Goal: Transaction & Acquisition: Book appointment/travel/reservation

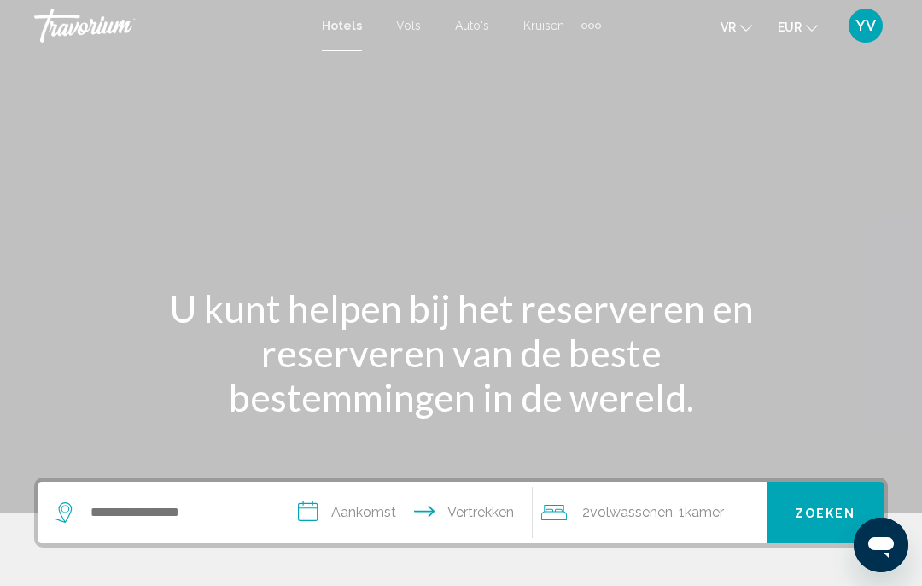
click at [469, 26] on font "Auto's" at bounding box center [472, 26] width 34 height 14
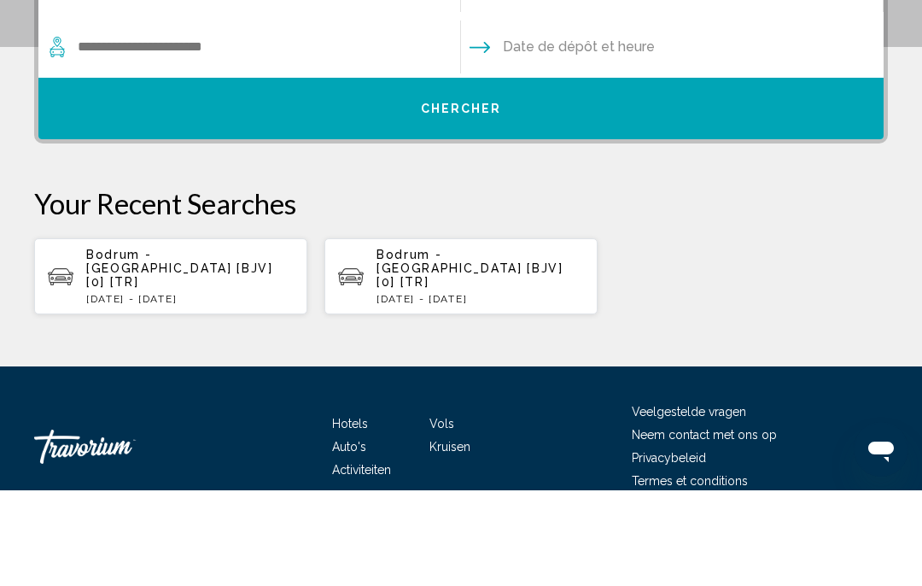
scroll to position [370, 0]
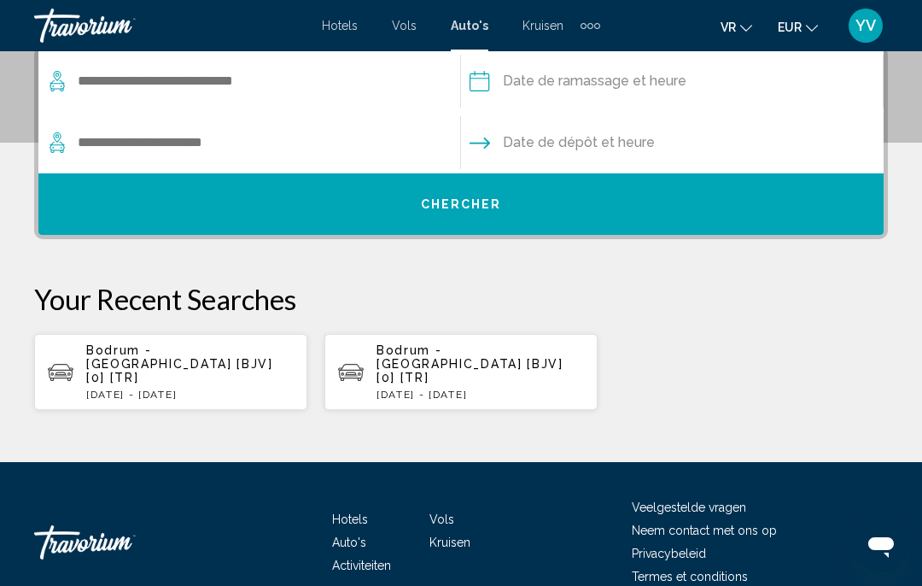
click at [366, 558] on font "Activiteiten" at bounding box center [361, 565] width 59 height 14
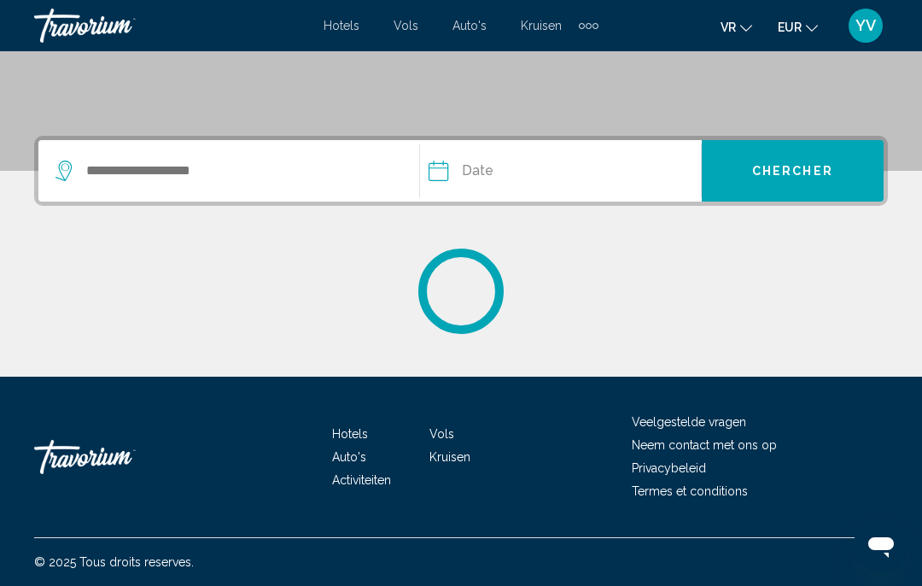
scroll to position [342, 0]
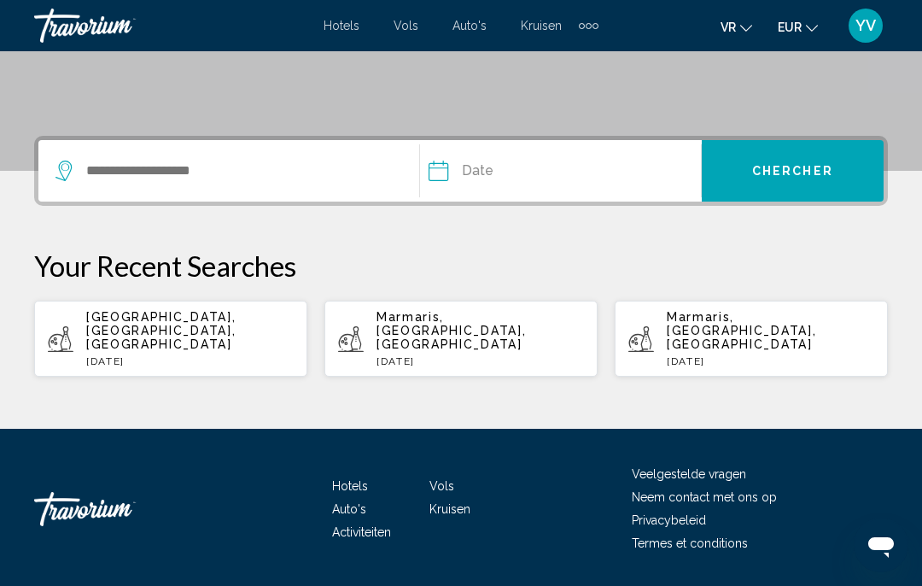
click at [510, 333] on p "Marmaris, [GEOGRAPHIC_DATA], [GEOGRAPHIC_DATA]" at bounding box center [480, 330] width 207 height 41
type input "**********"
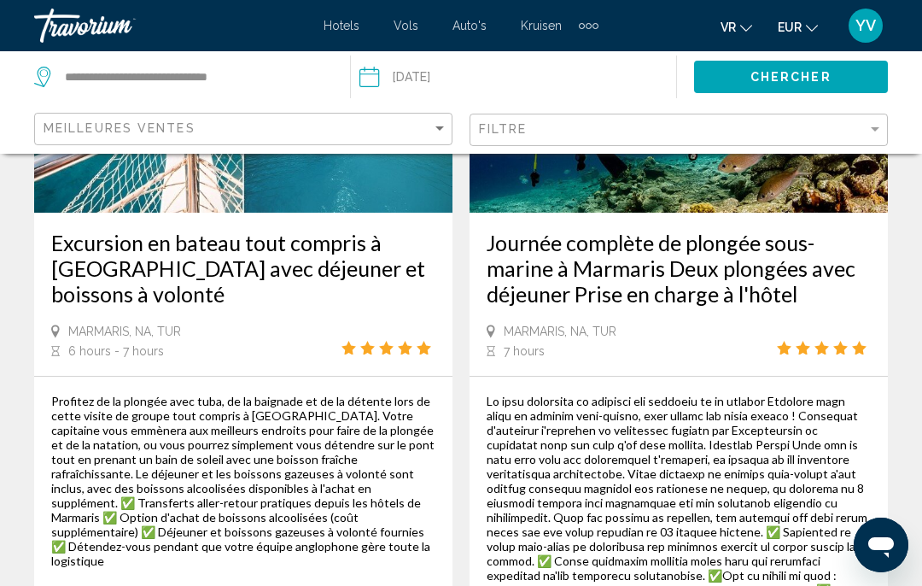
scroll to position [4218, 0]
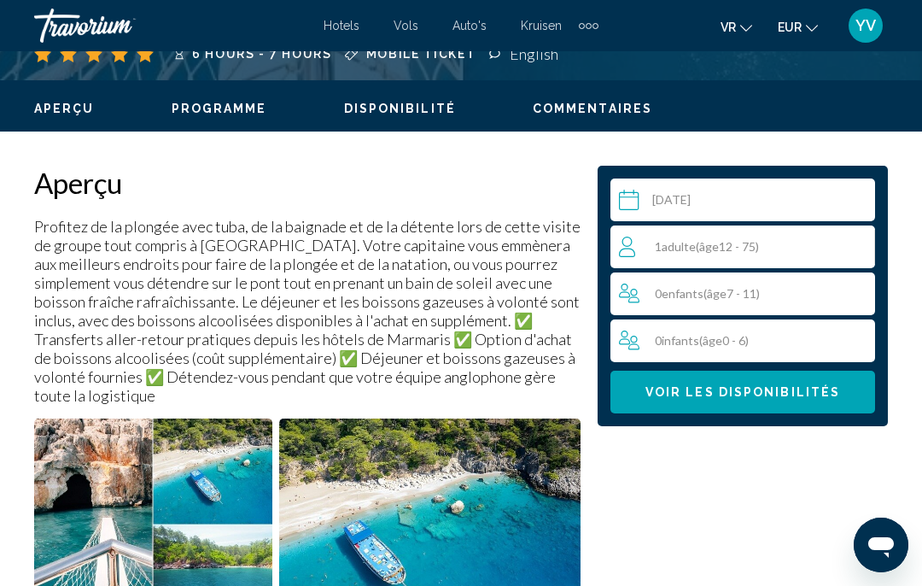
scroll to position [766, 0]
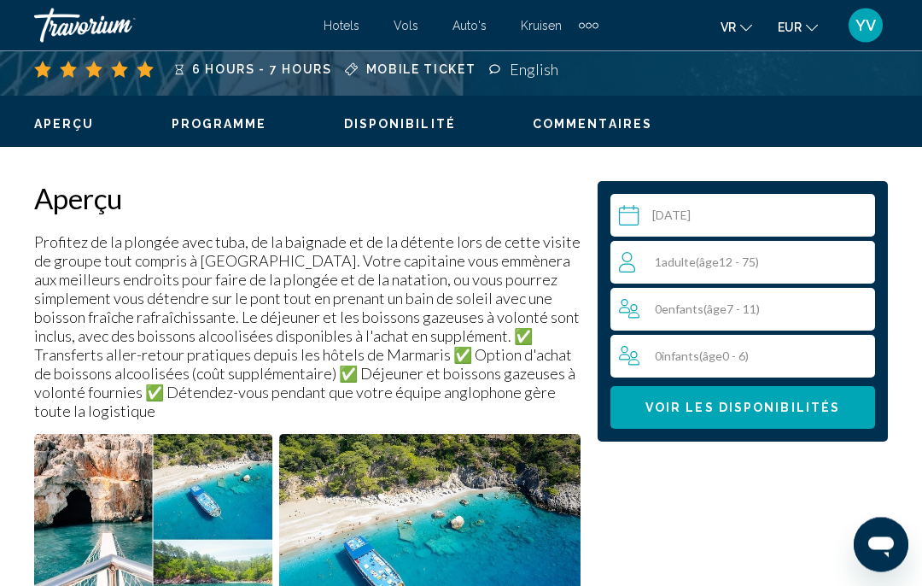
click at [694, 212] on input "Hoofdinhoud" at bounding box center [745, 219] width 271 height 48
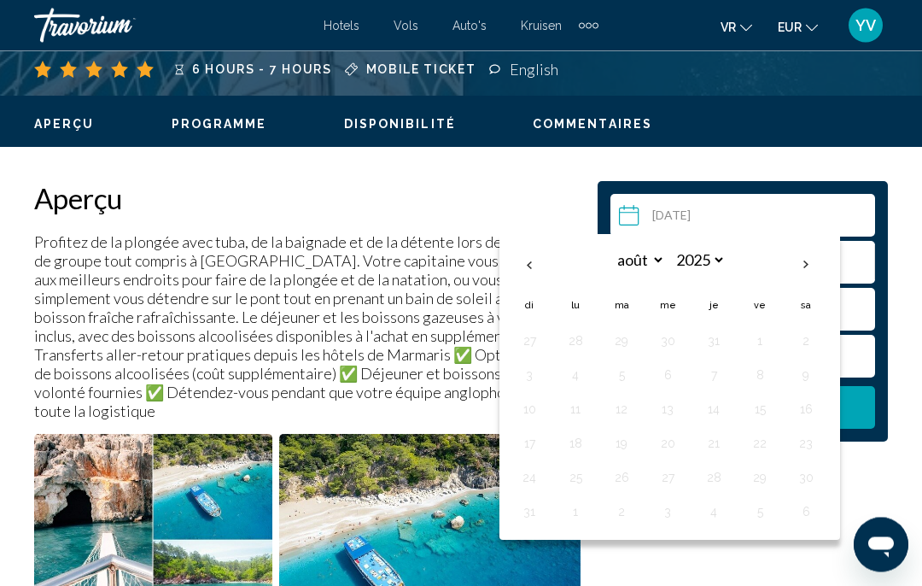
scroll to position [767, 0]
click at [845, 253] on div "1 Adulte Adultes ( âge 12 - 75)" at bounding box center [746, 262] width 255 height 20
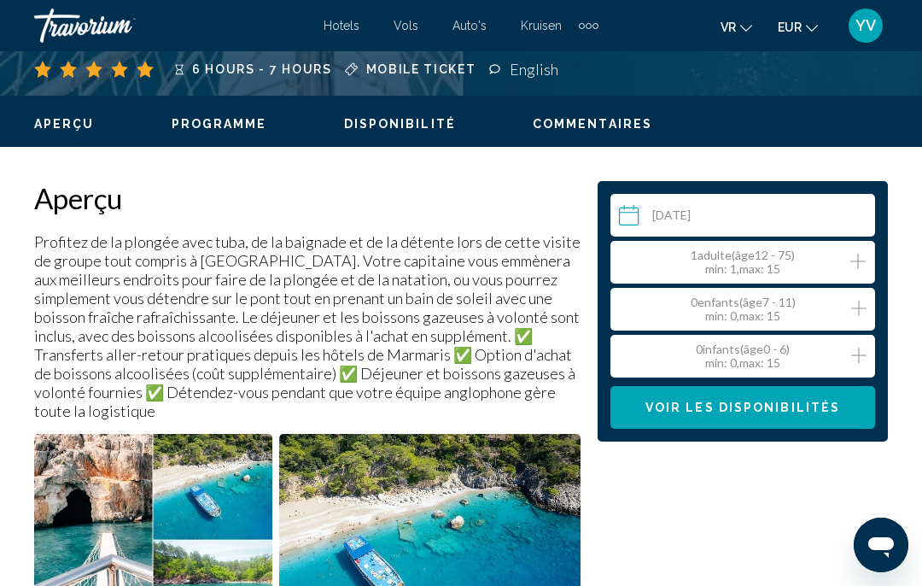
click at [717, 213] on input "Hoofdinhoud" at bounding box center [745, 218] width 271 height 48
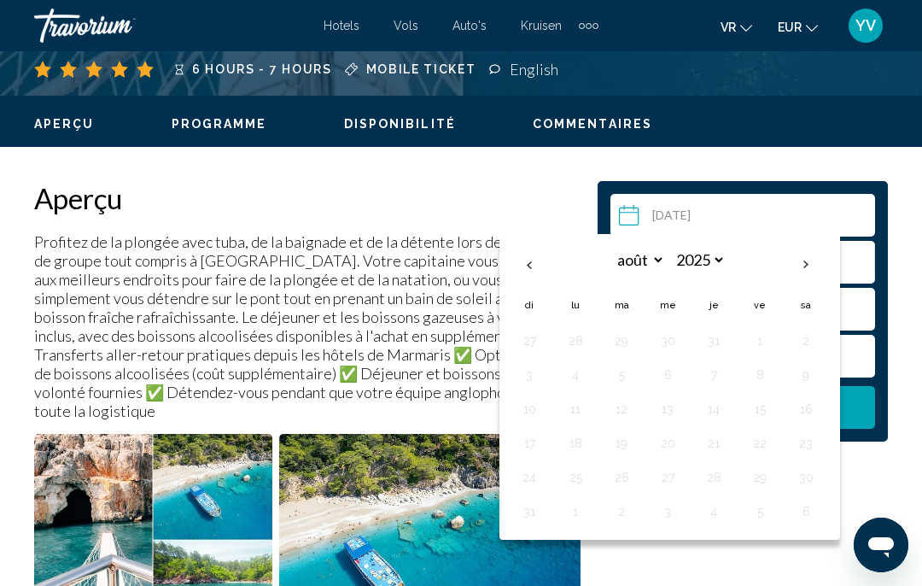
click at [805, 266] on th "Next month" at bounding box center [806, 265] width 46 height 38
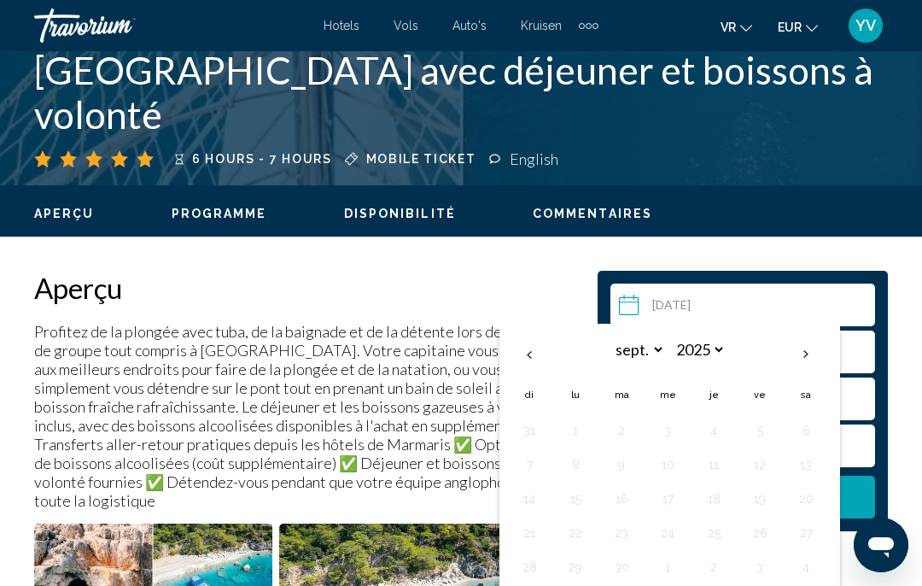
scroll to position [679, 0]
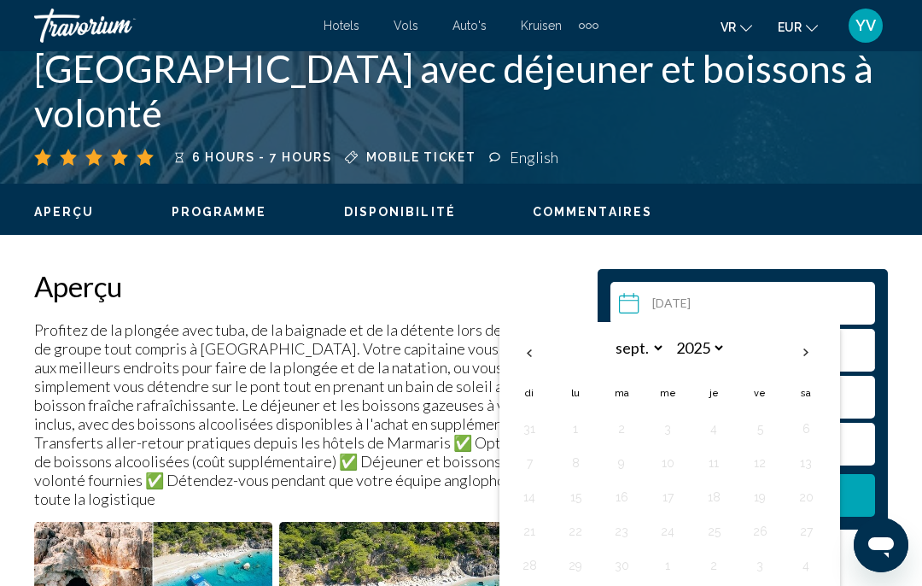
click at [528, 348] on th "Previous month" at bounding box center [529, 353] width 46 height 38
click at [540, 344] on th "Previous month" at bounding box center [529, 353] width 46 height 38
select select "*"
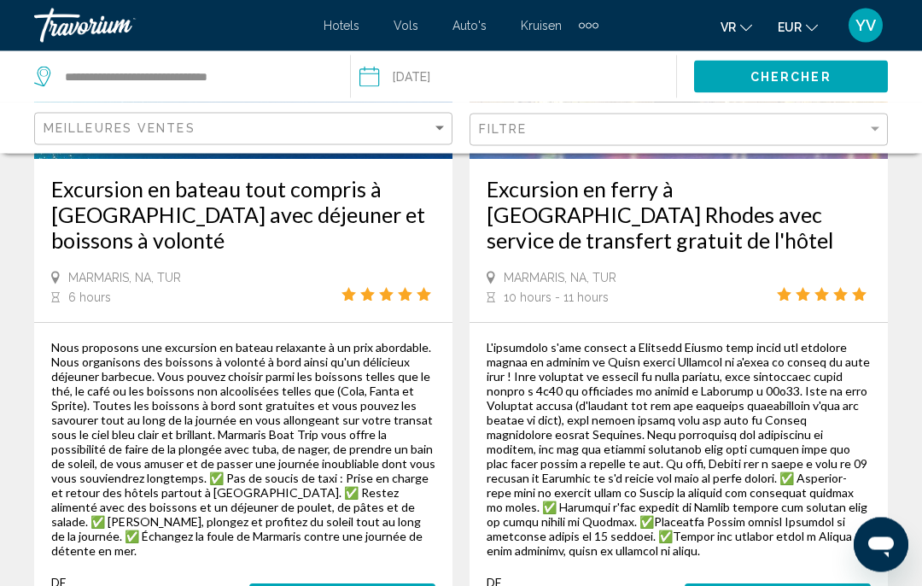
scroll to position [328, 0]
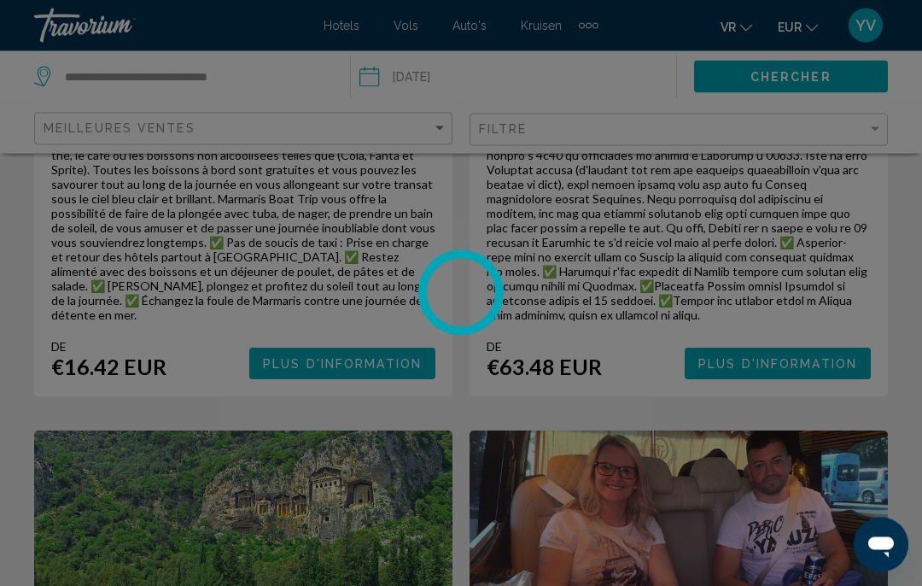
scroll to position [706, 0]
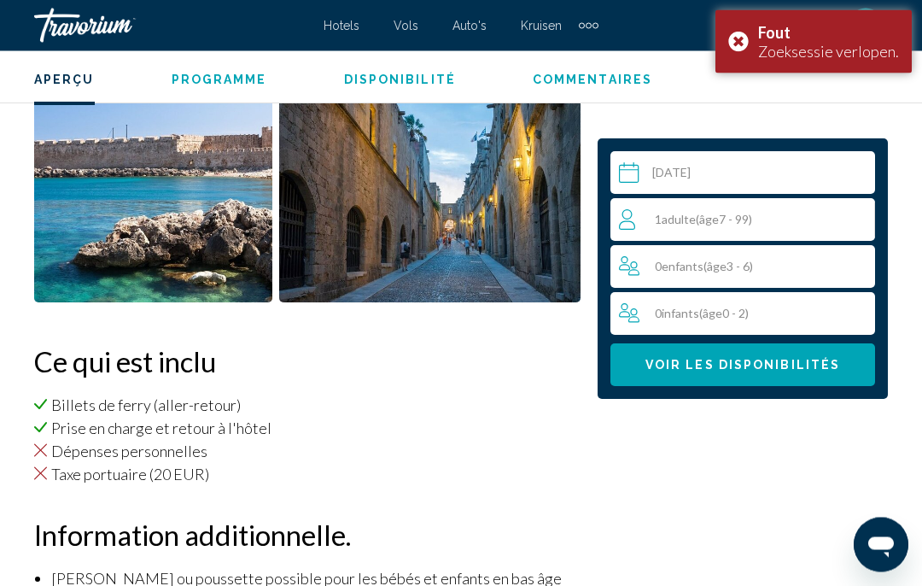
scroll to position [1608, 0]
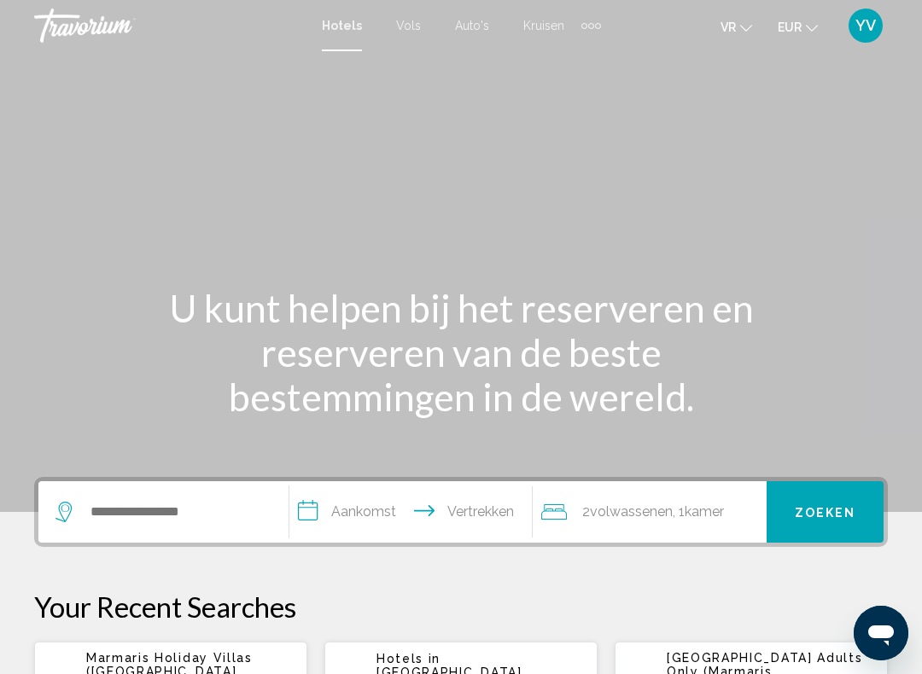
click at [468, 28] on font "Auto's" at bounding box center [472, 26] width 34 height 14
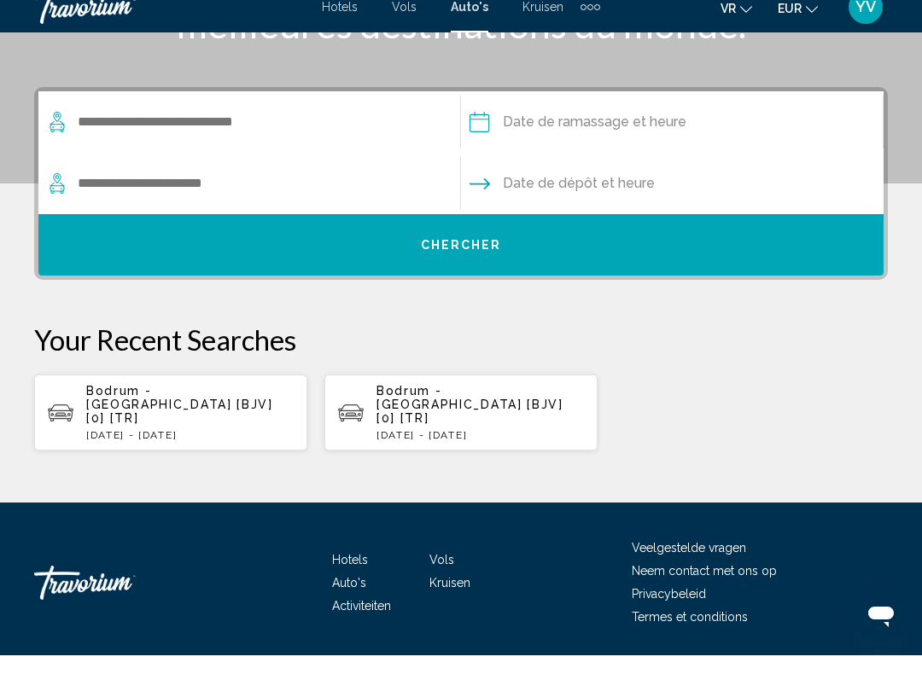
scroll to position [351, 0]
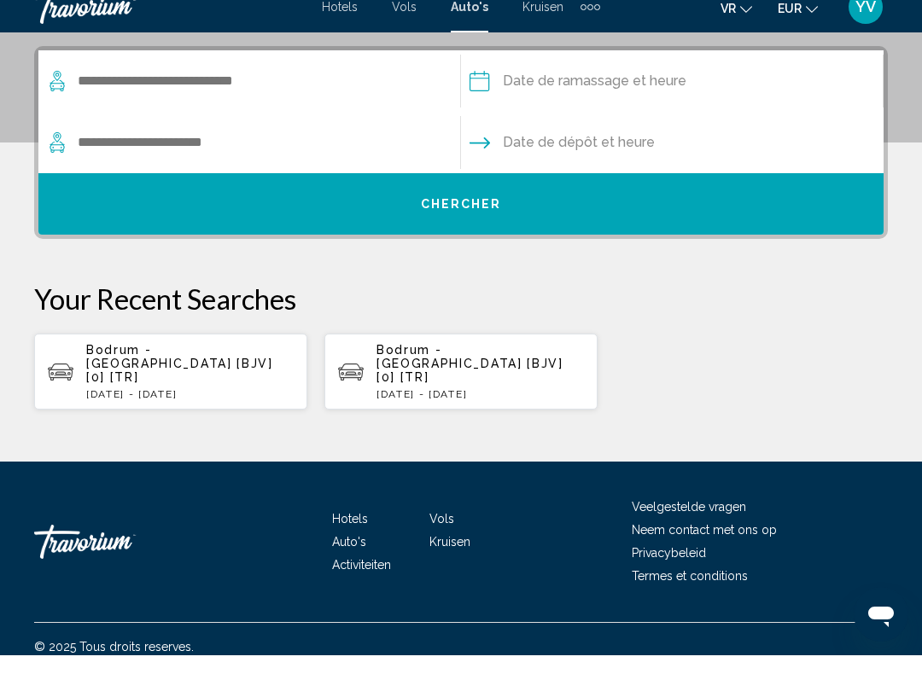
click at [365, 577] on font "Activiteiten" at bounding box center [361, 584] width 59 height 14
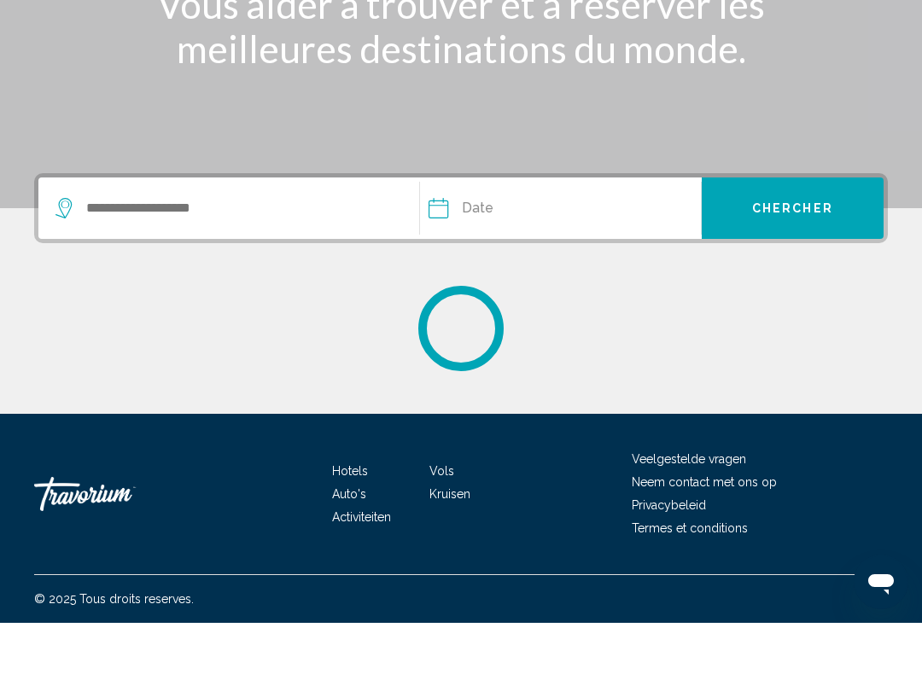
scroll to position [253, 0]
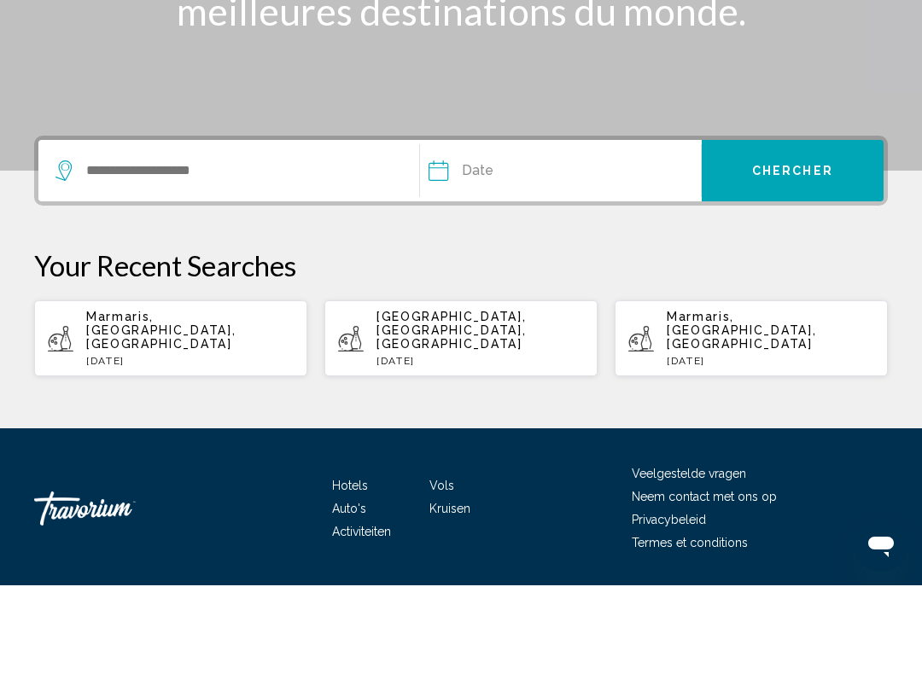
click at [166, 399] on p "Marmaris, [GEOGRAPHIC_DATA], [GEOGRAPHIC_DATA]" at bounding box center [189, 419] width 207 height 41
type input "**********"
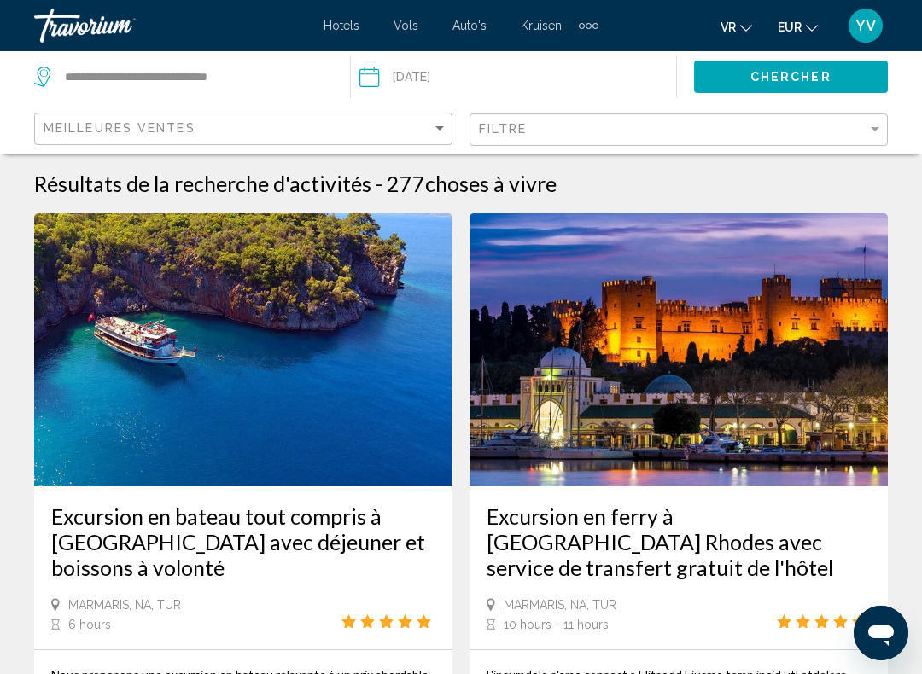
click at [431, 79] on input "Date: Sep 29, 2025" at bounding box center [437, 79] width 165 height 56
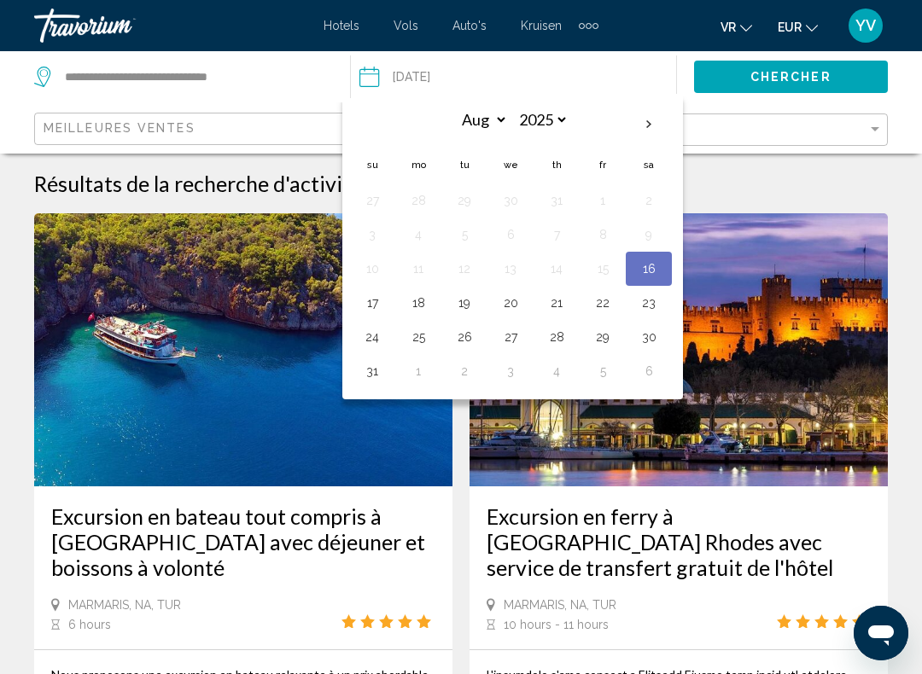
click at [646, 116] on th "Next month" at bounding box center [649, 125] width 46 height 38
click at [651, 129] on th "Next month" at bounding box center [649, 125] width 46 height 38
select select "*"
click at [507, 199] on button "1" at bounding box center [510, 201] width 27 height 24
type input "**********"
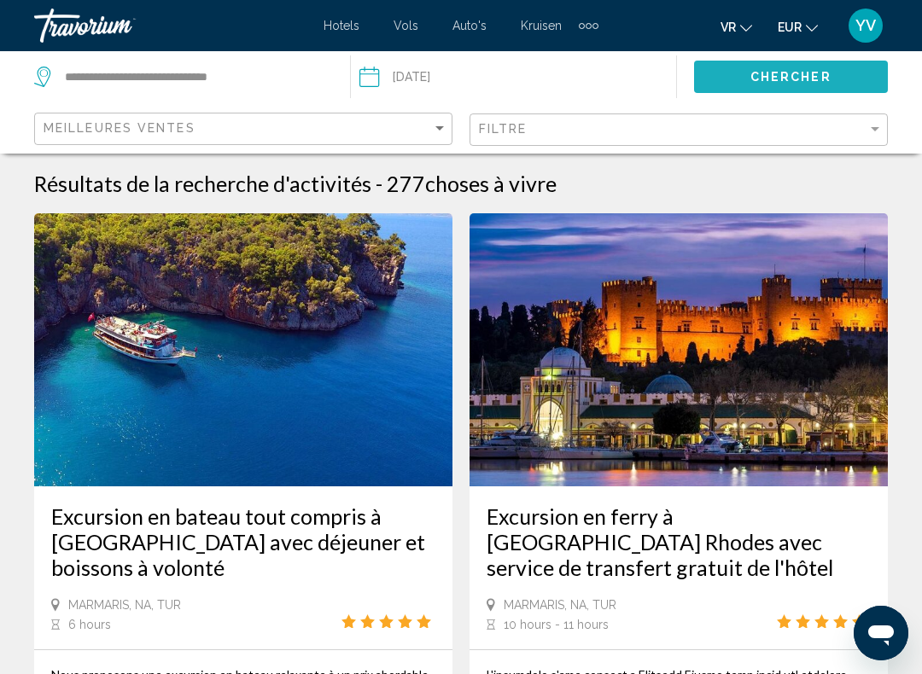
click at [806, 79] on span "Chercher" at bounding box center [790, 78] width 81 height 14
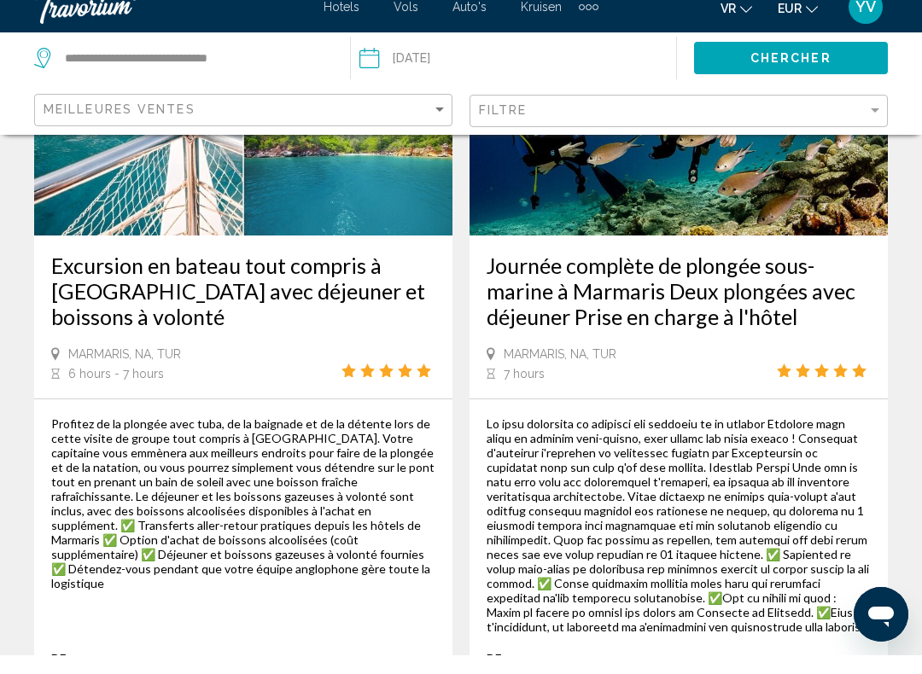
scroll to position [4198, 0]
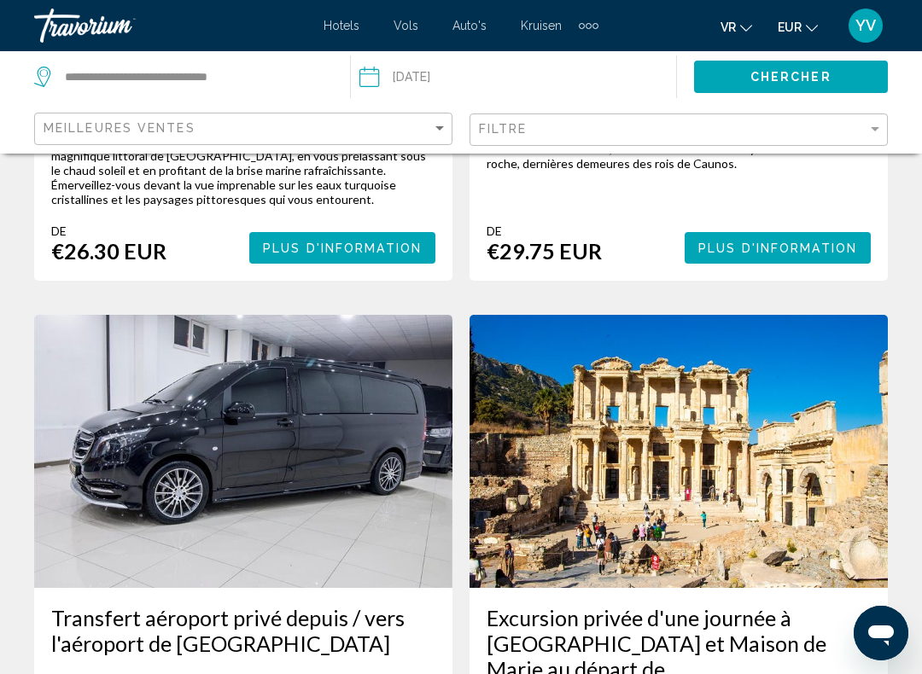
scroll to position [2187, 0]
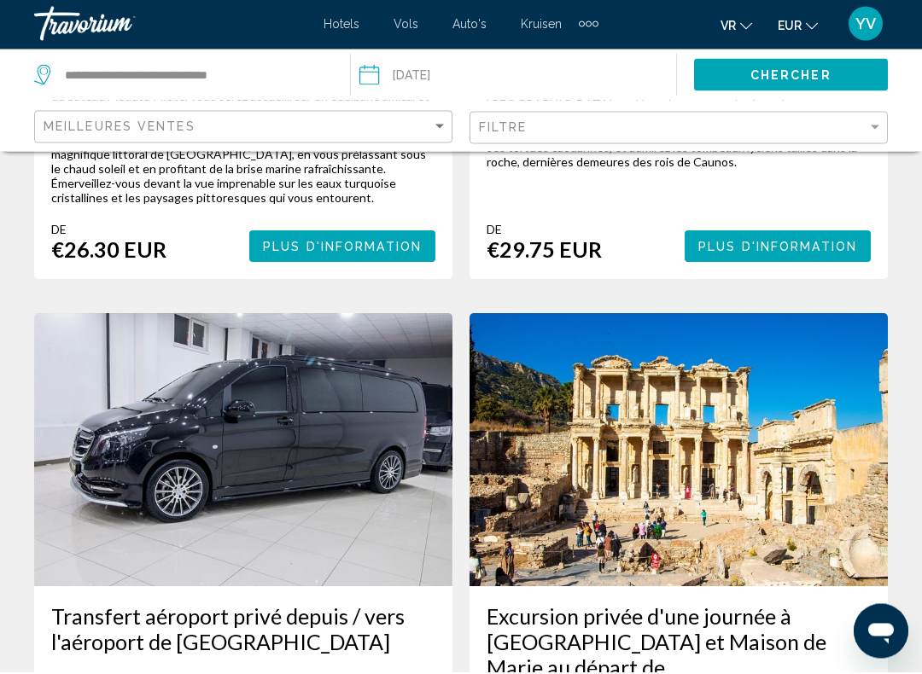
click at [339, 242] on span "Plus d'information" at bounding box center [342, 249] width 159 height 14
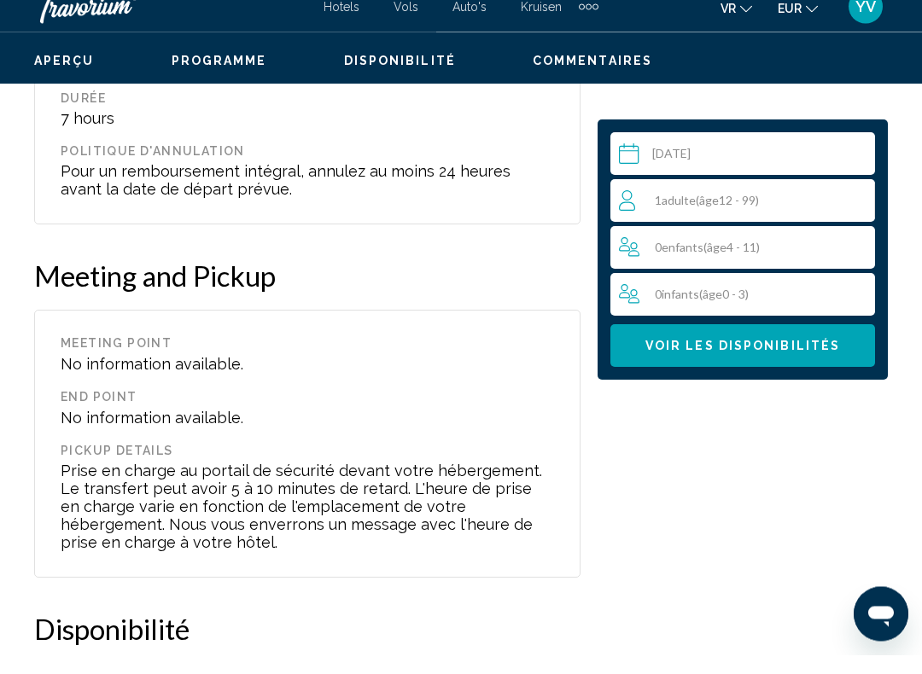
scroll to position [3389, 0]
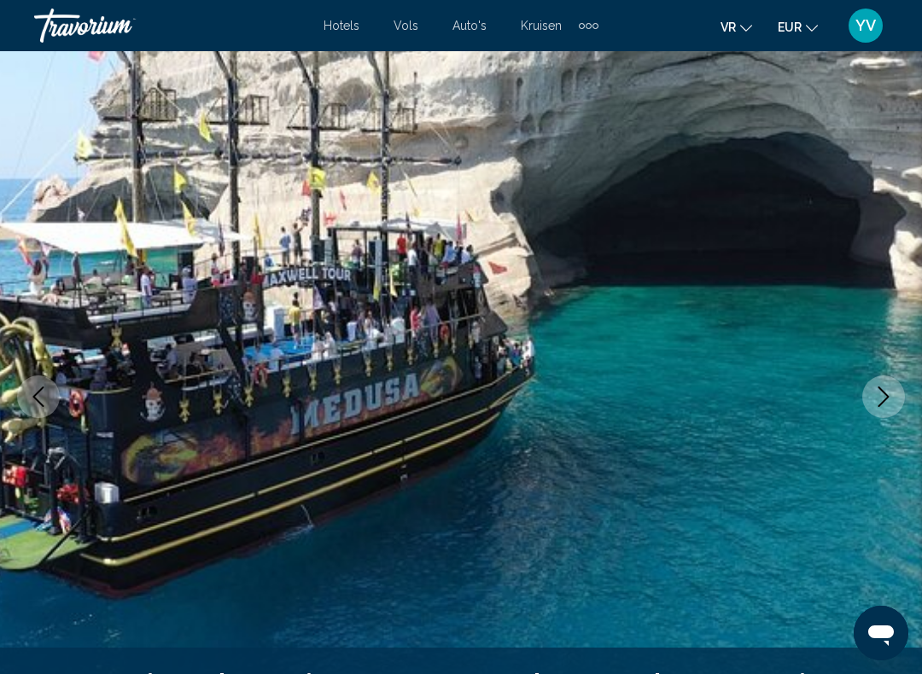
scroll to position [0, 0]
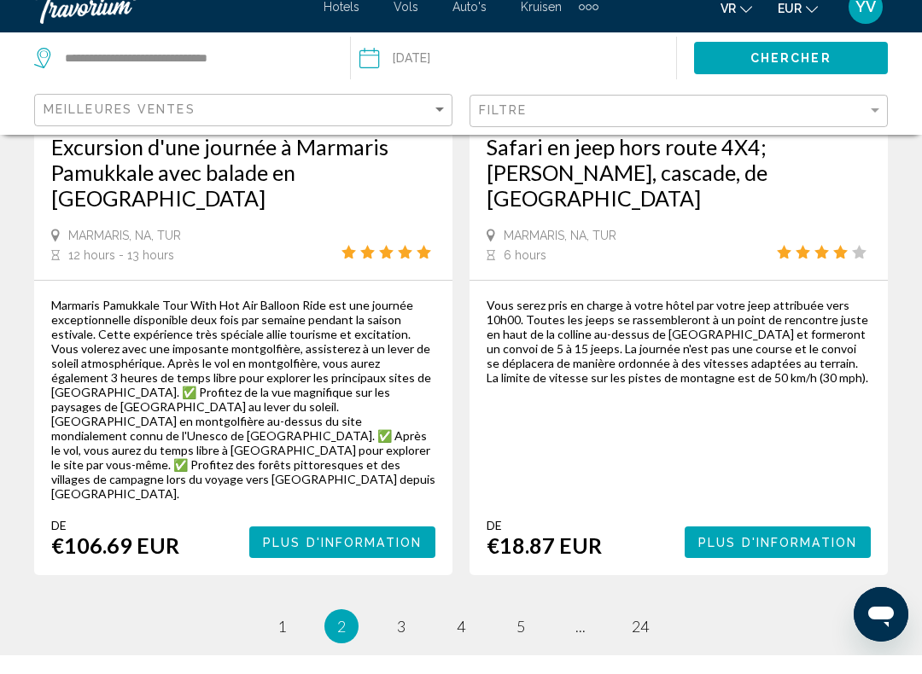
scroll to position [4108, 0]
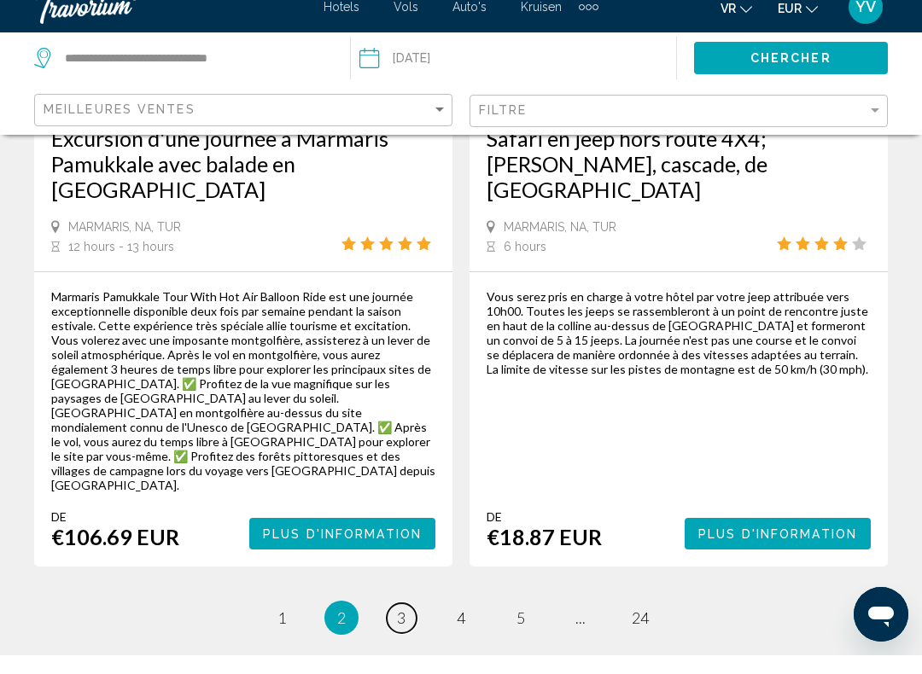
click at [404, 628] on span "3" at bounding box center [401, 637] width 9 height 19
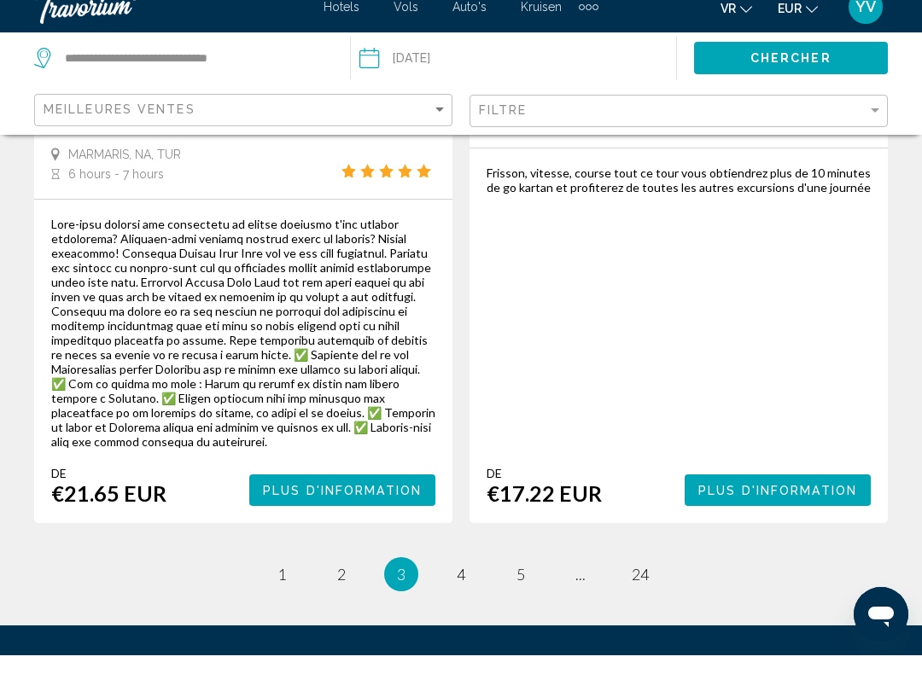
scroll to position [4208, 0]
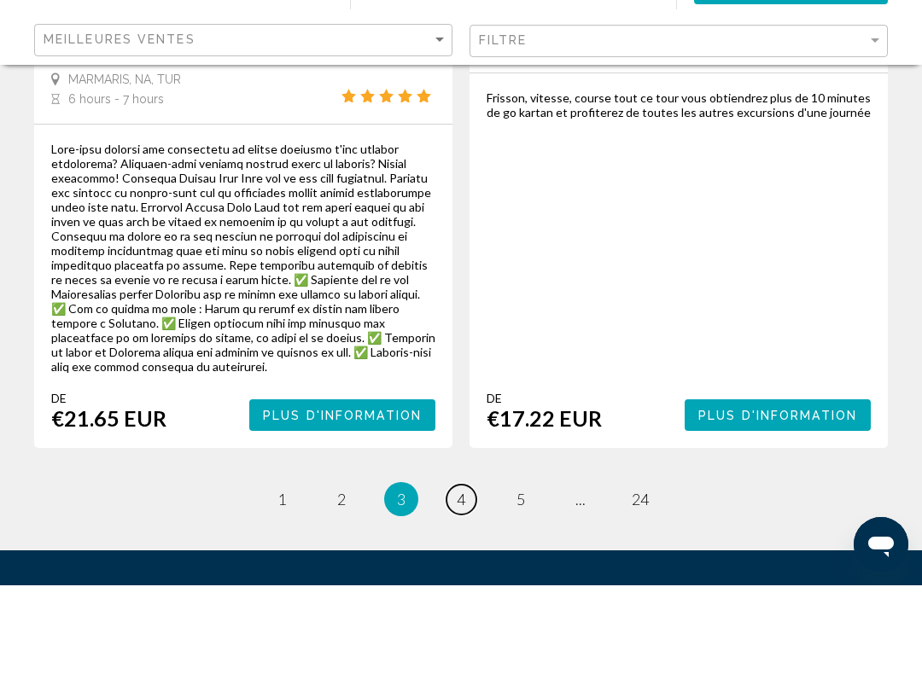
click at [471, 574] on link "page 4" at bounding box center [462, 589] width 30 height 30
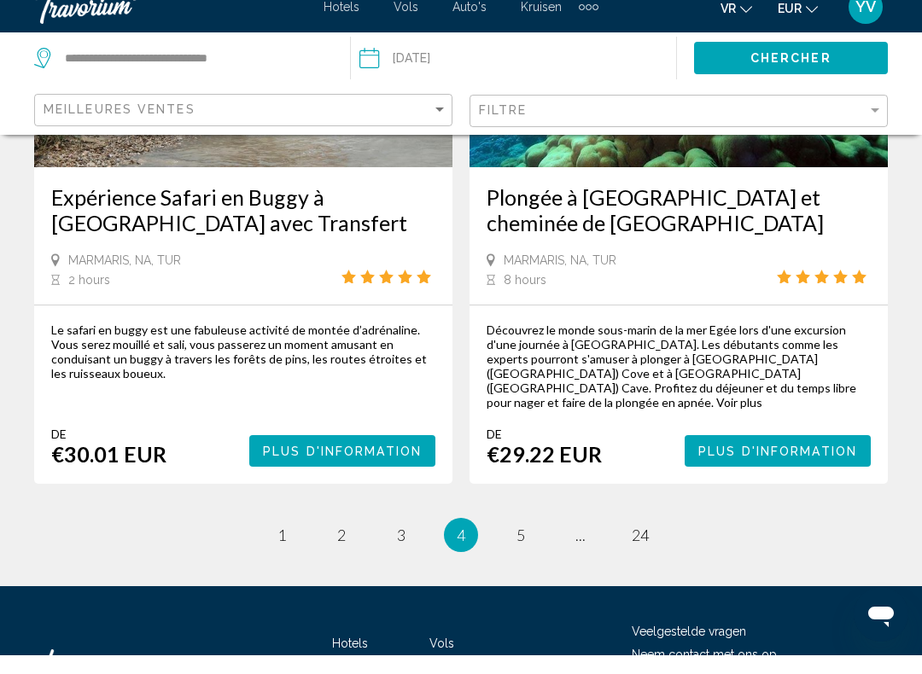
scroll to position [4110, 0]
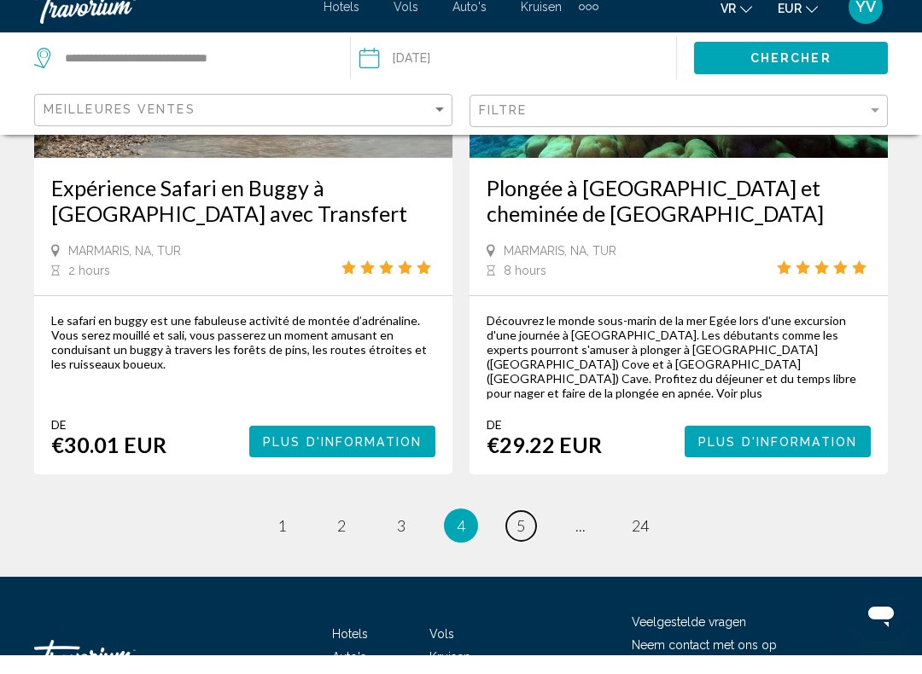
click at [531, 530] on link "page 5" at bounding box center [521, 545] width 30 height 30
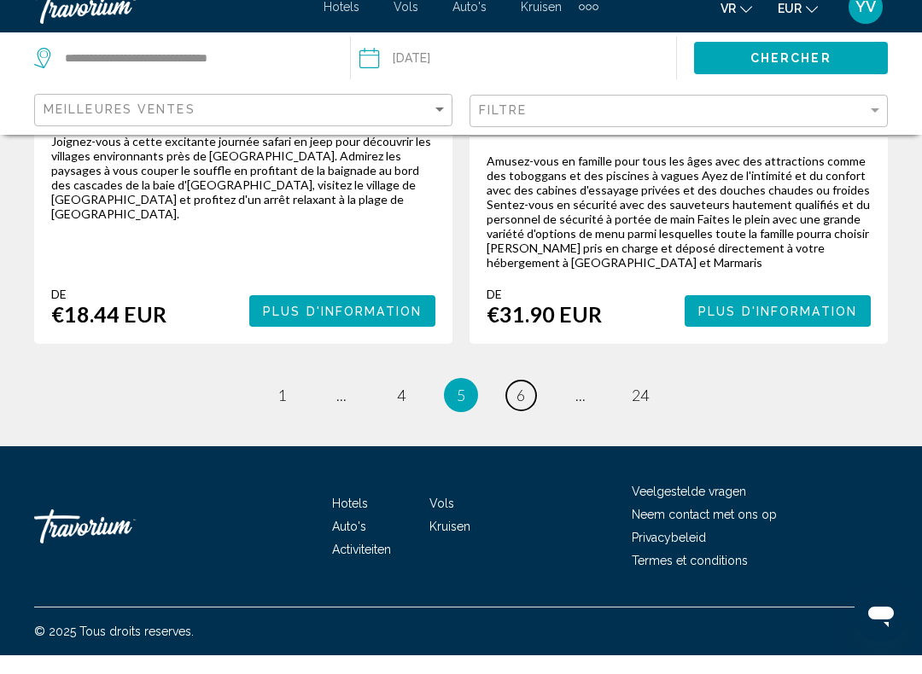
scroll to position [3787, 0]
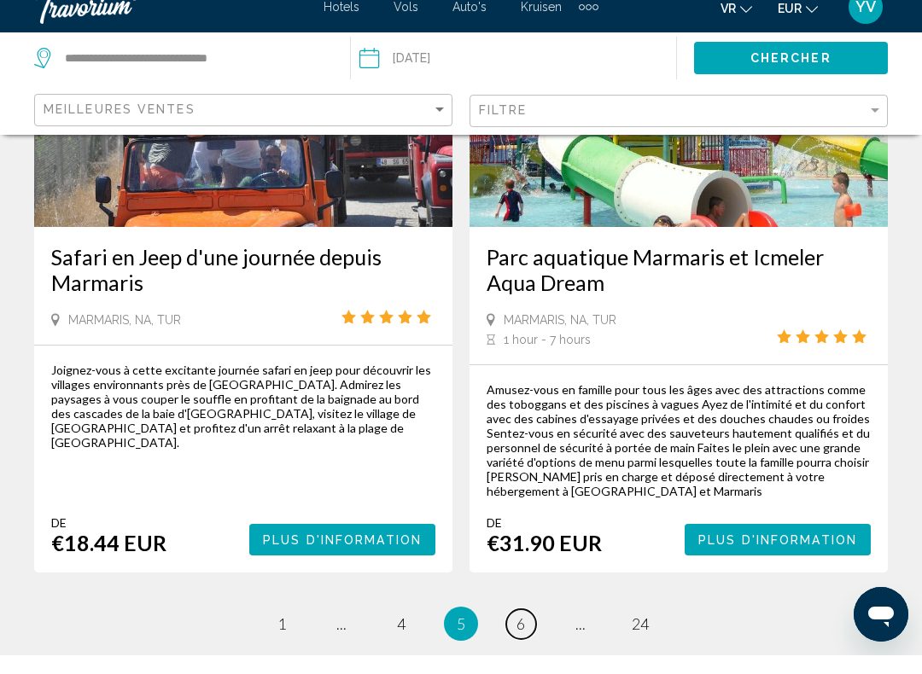
click at [526, 628] on link "page 6" at bounding box center [521, 643] width 30 height 30
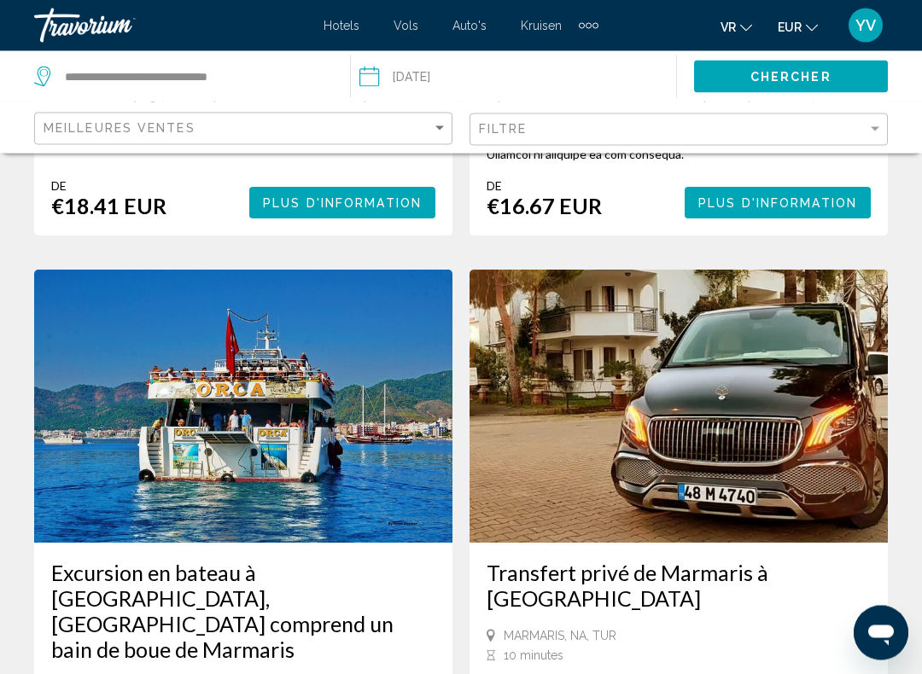
scroll to position [3622, 0]
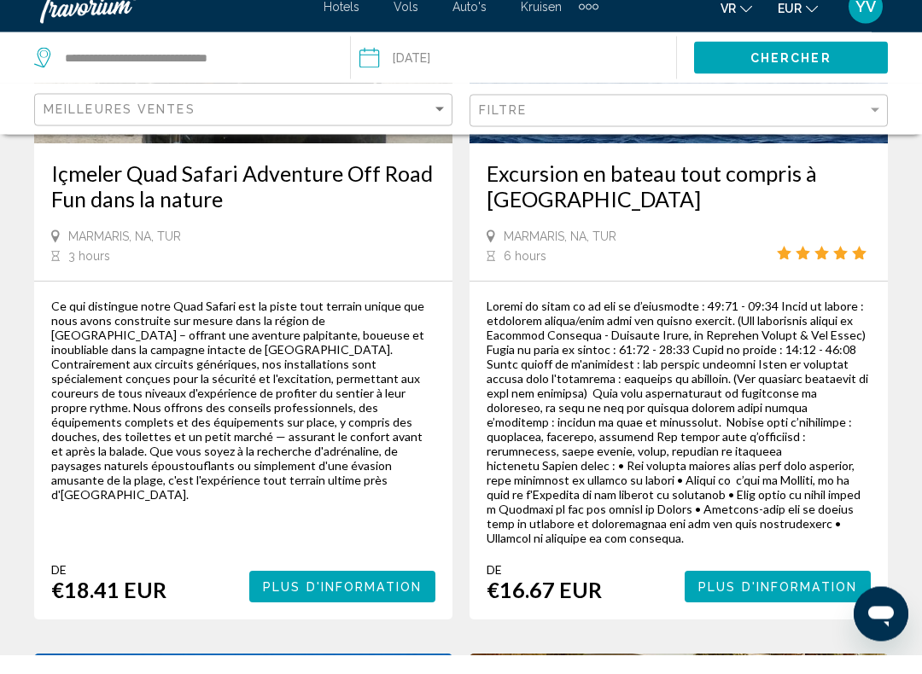
click at [766, 600] on span "Plus d'information" at bounding box center [777, 607] width 159 height 14
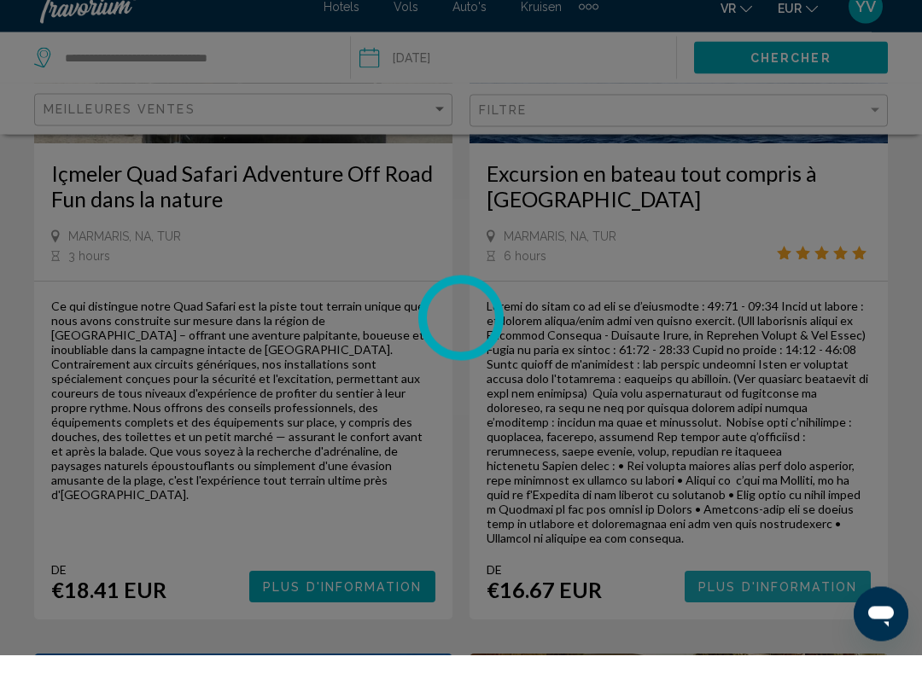
scroll to position [3220, 0]
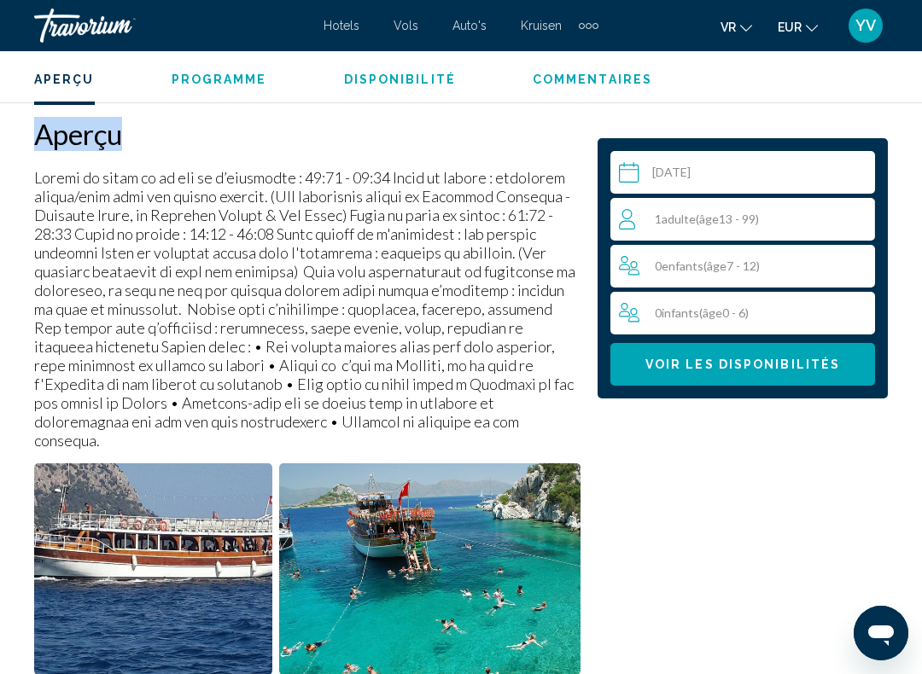
scroll to position [826, 0]
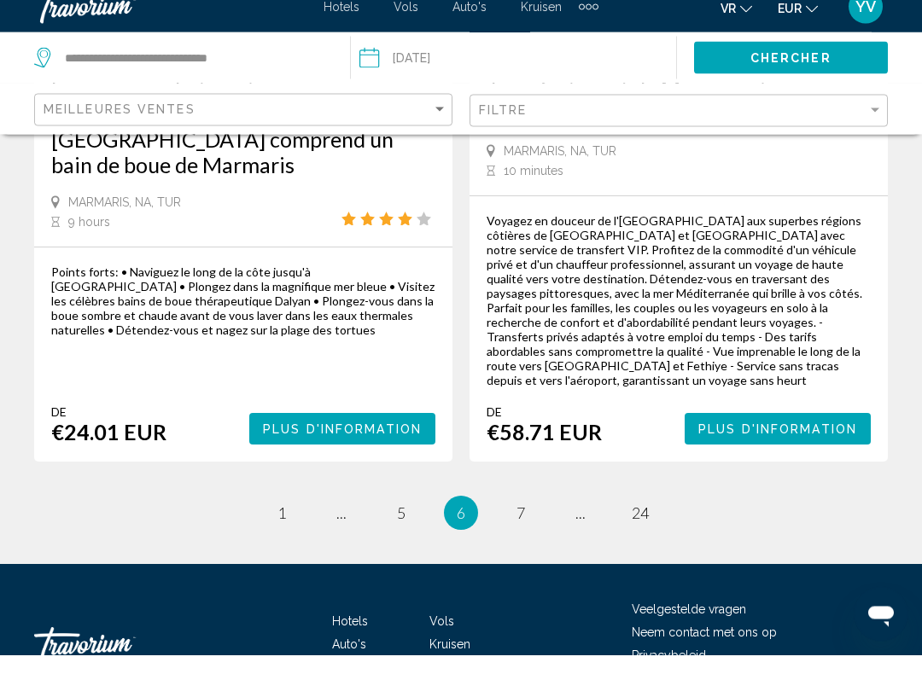
scroll to position [4099, 0]
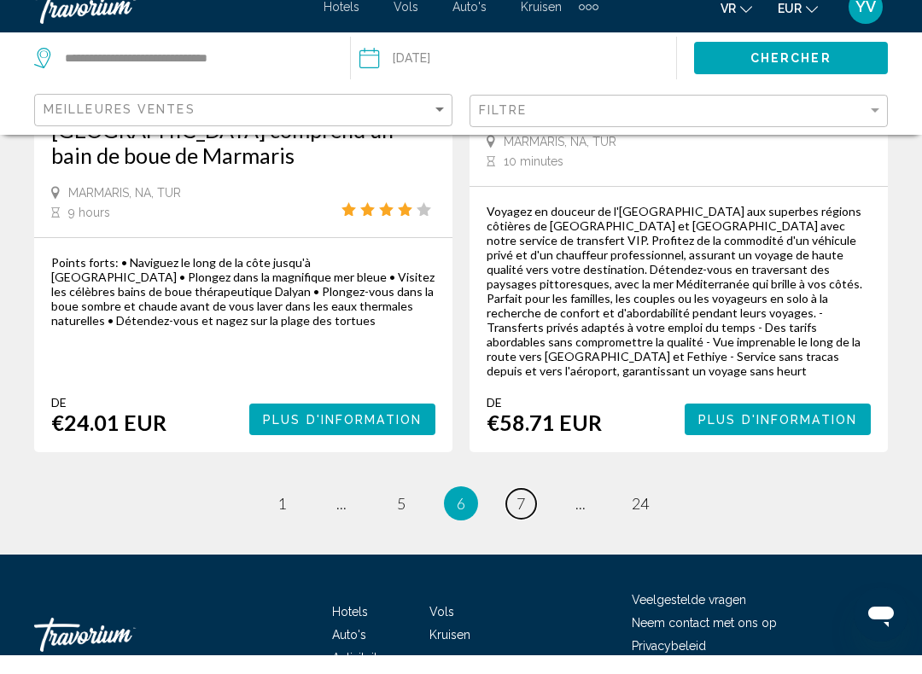
click at [521, 513] on span "7" at bounding box center [521, 522] width 9 height 19
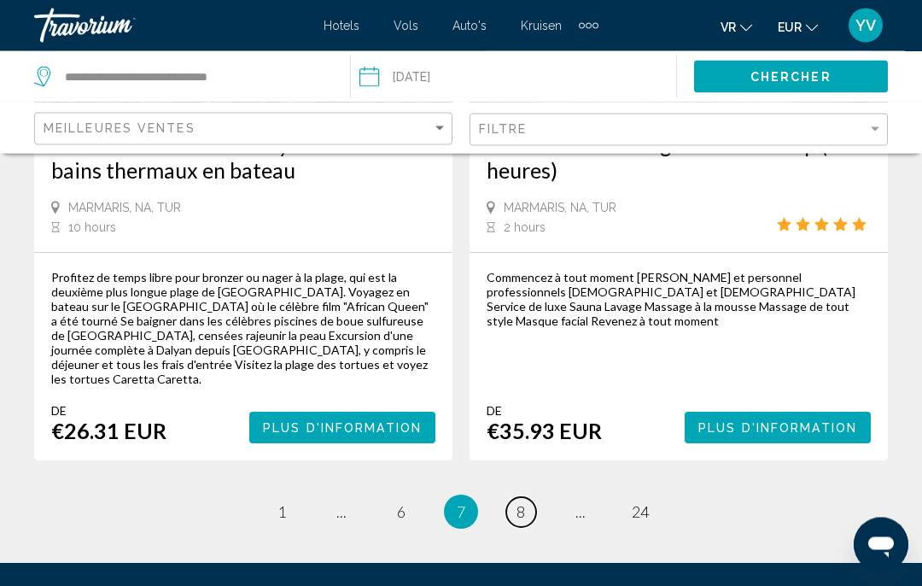
scroll to position [3980, 0]
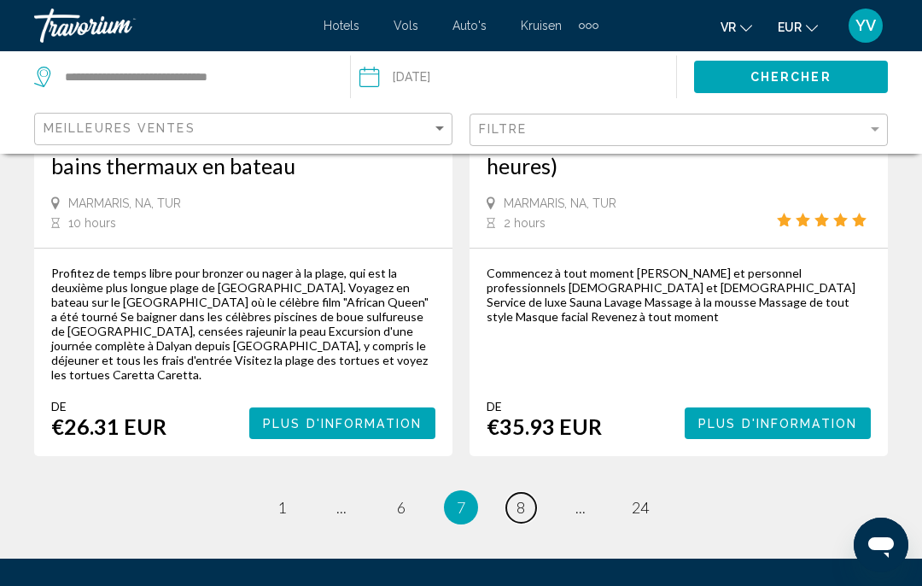
click at [534, 493] on link "page 8" at bounding box center [521, 508] width 30 height 30
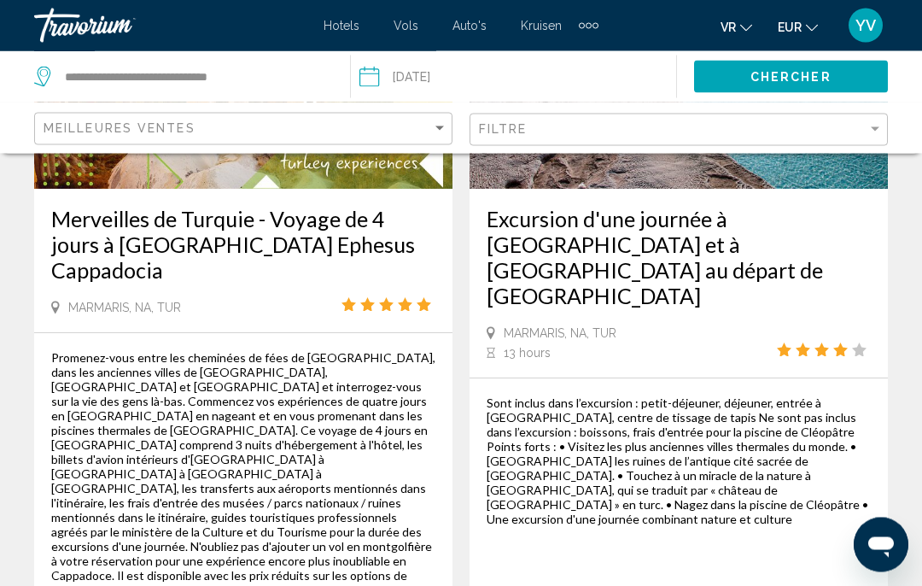
scroll to position [4137, 0]
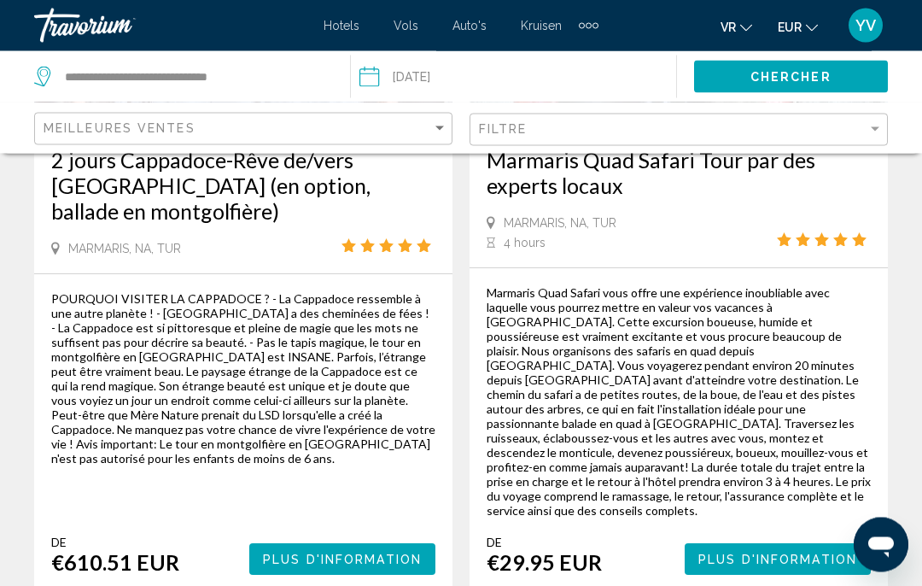
scroll to position [3980, 0]
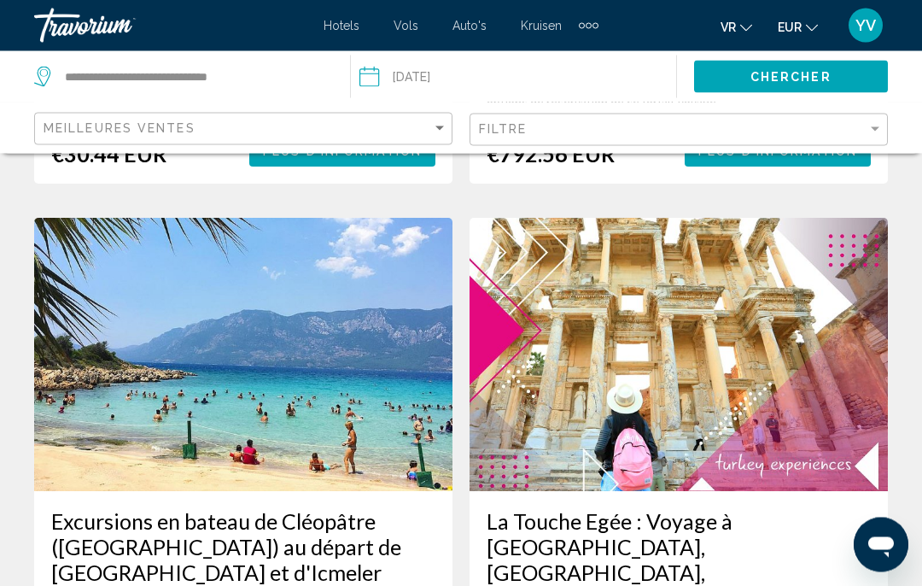
click at [844, 509] on h3 "La Touche Egée : Voyage à Pamukkale, Priene, Ephèse, Kusadasi" at bounding box center [679, 573] width 384 height 128
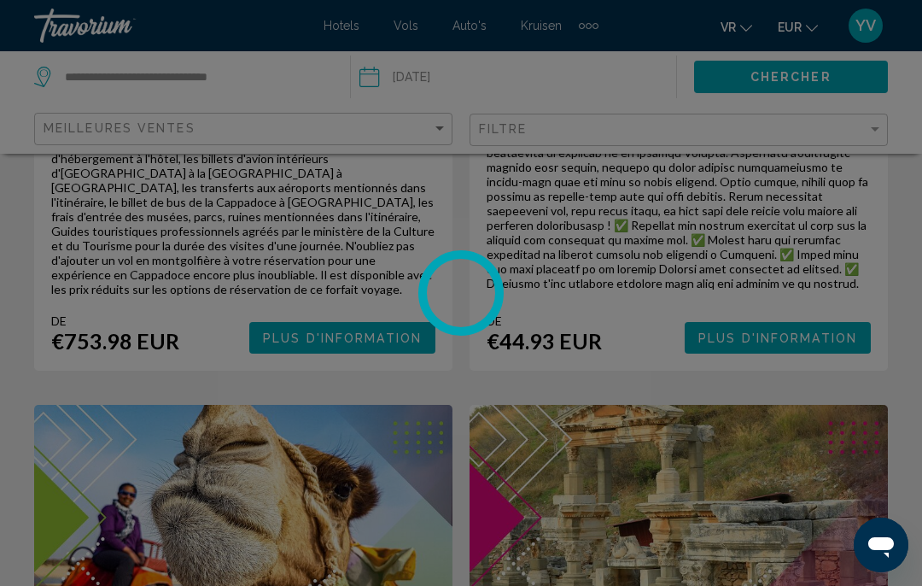
scroll to position [2188, 0]
